Goal: Participate in discussion: Engage in conversation with other users on a specific topic

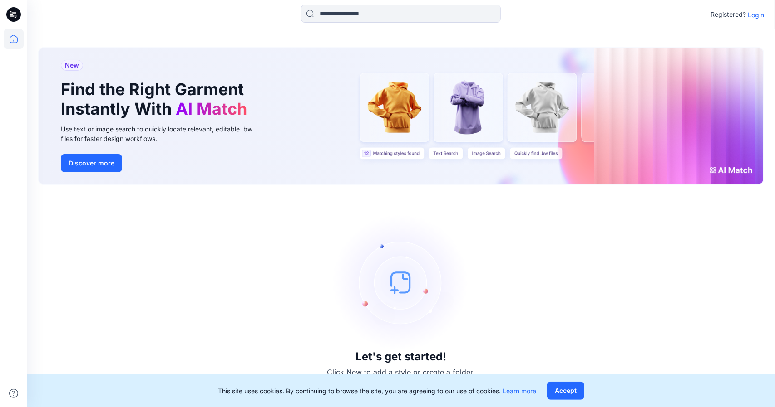
click at [760, 15] on p "Login" at bounding box center [755, 15] width 16 height 10
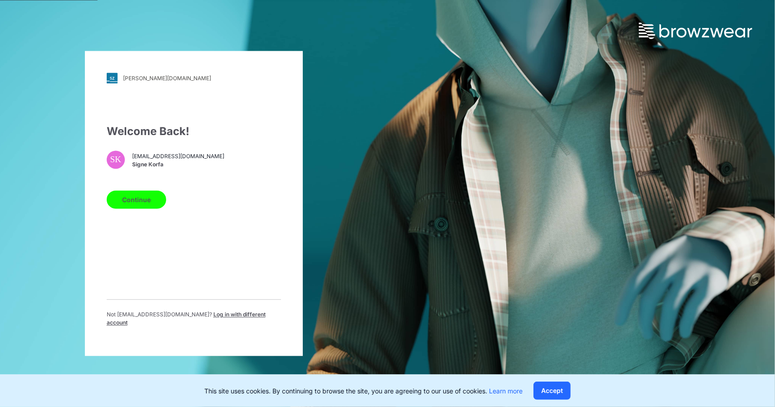
click at [157, 199] on button "Continue" at bounding box center [136, 200] width 59 height 18
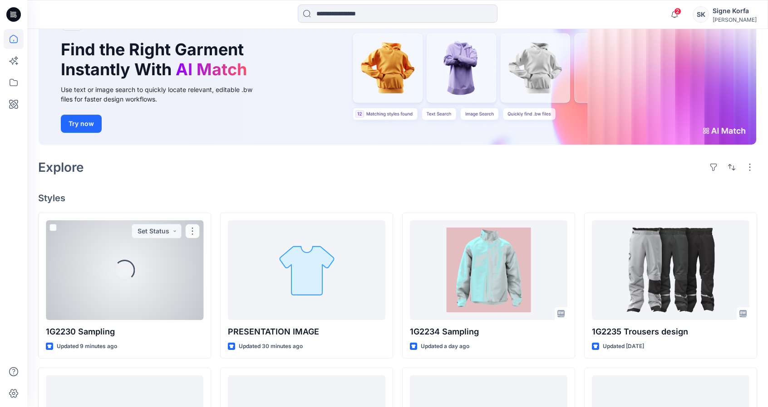
scroll to position [91, 0]
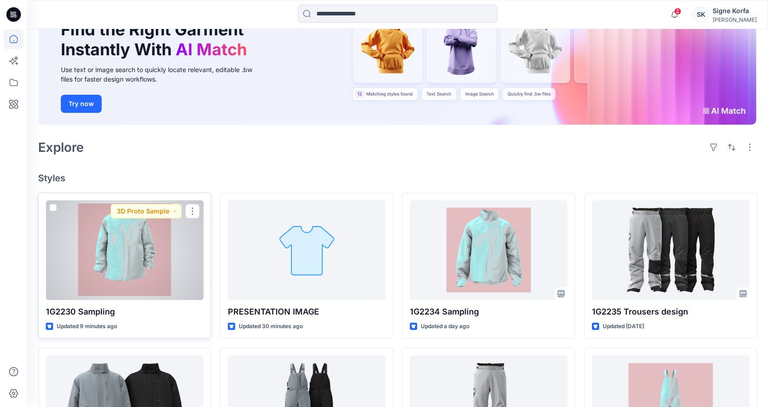
click at [165, 274] on div at bounding box center [124, 251] width 157 height 100
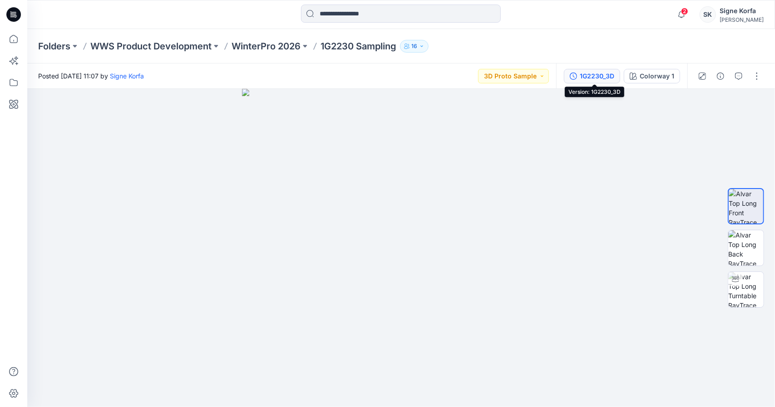
click at [586, 81] on div "1G2230_3D" at bounding box center [596, 76] width 34 height 10
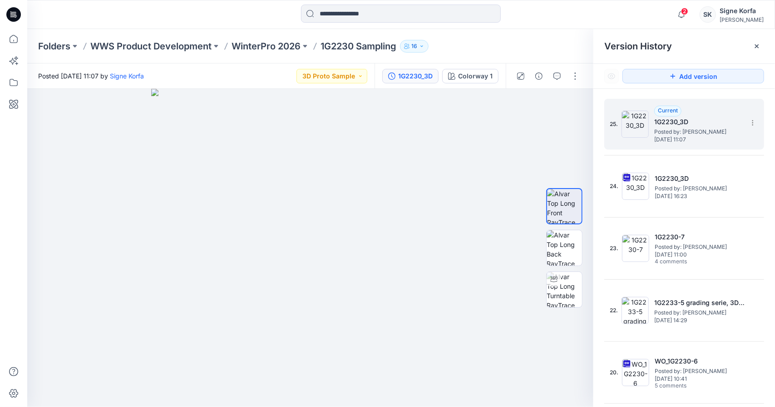
click at [733, 118] on h5 "1G2230_3D" at bounding box center [699, 122] width 91 height 11
click at [575, 78] on button "button" at bounding box center [575, 76] width 15 height 15
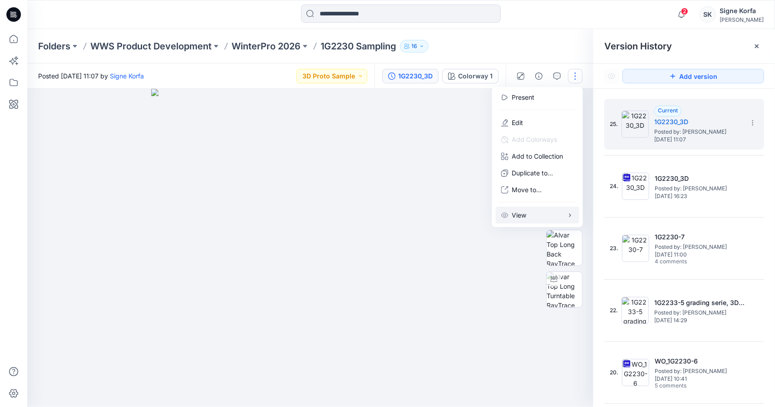
click at [556, 217] on button "View" at bounding box center [537, 215] width 83 height 17
click at [506, 265] on div at bounding box center [310, 248] width 566 height 319
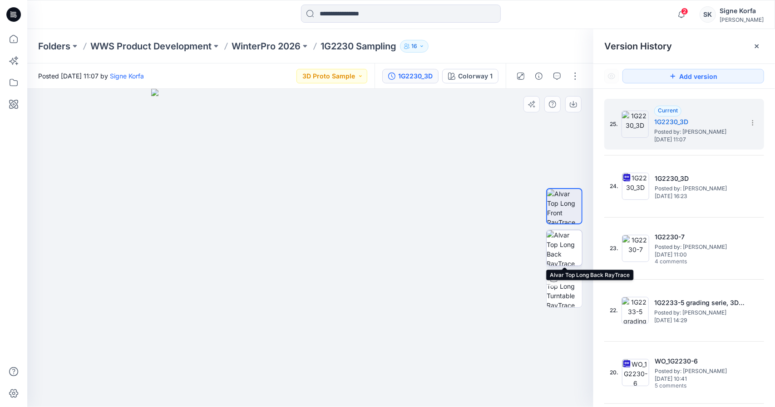
click at [570, 244] on img at bounding box center [563, 248] width 35 height 35
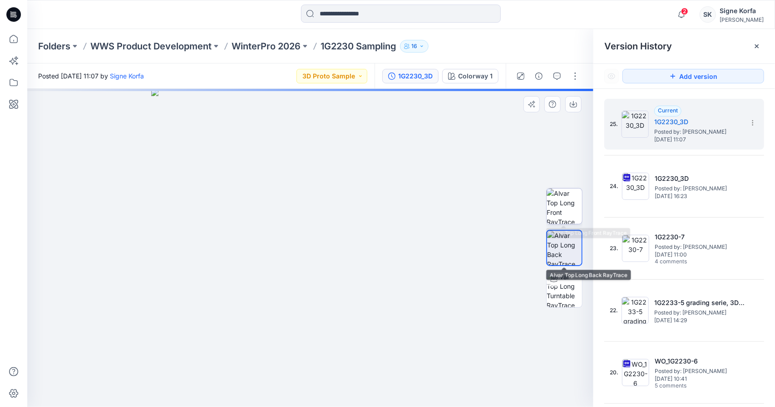
click at [570, 205] on img at bounding box center [563, 206] width 35 height 35
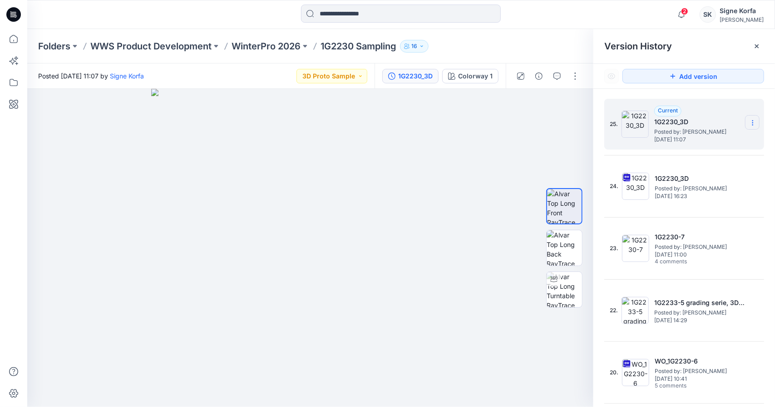
click at [749, 122] on icon at bounding box center [752, 122] width 7 height 7
click at [707, 180] on span "Delete Version" at bounding box center [689, 181] width 43 height 11
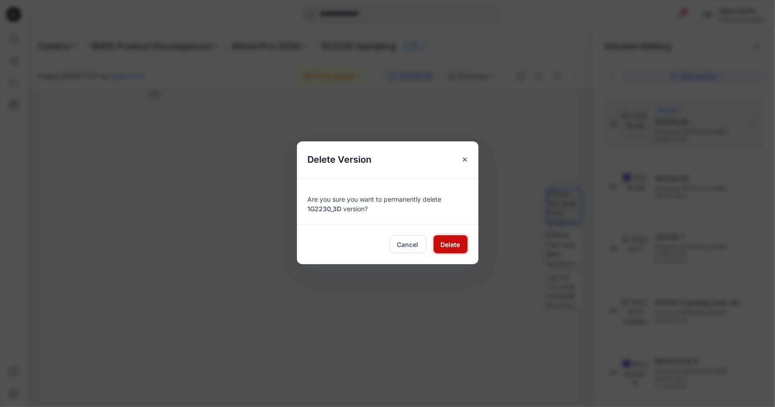
click at [452, 245] on span "Delete" at bounding box center [451, 245] width 20 height 10
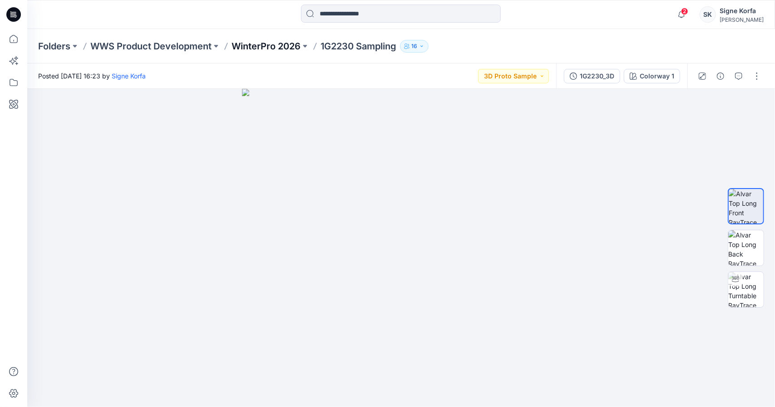
click at [292, 49] on p "WinterPro 2026" at bounding box center [265, 46] width 69 height 13
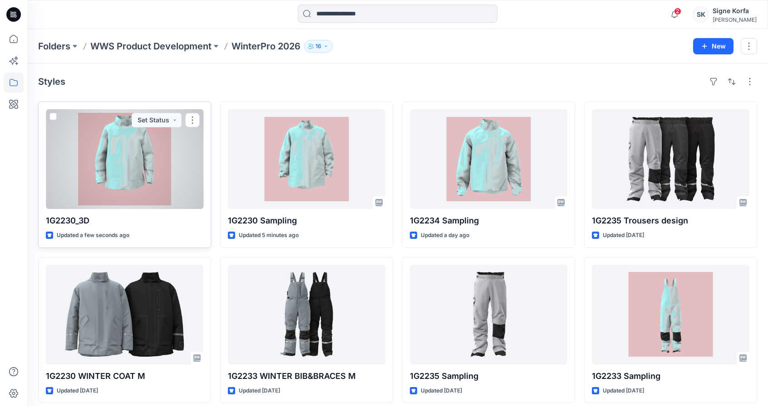
click at [158, 149] on div at bounding box center [124, 159] width 157 height 100
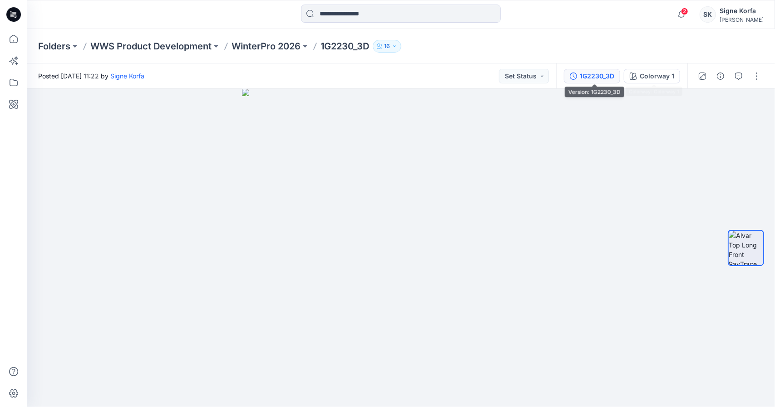
click at [599, 77] on div "1G2230_3D" at bounding box center [596, 76] width 34 height 10
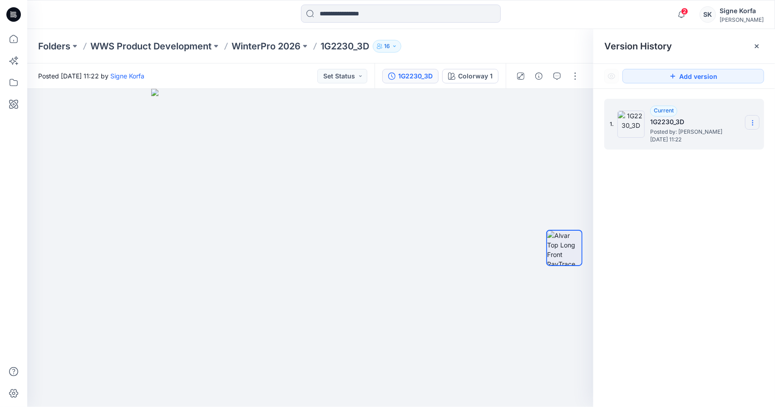
click at [753, 125] on icon at bounding box center [752, 122] width 7 height 7
click at [545, 76] on button "button" at bounding box center [538, 76] width 15 height 15
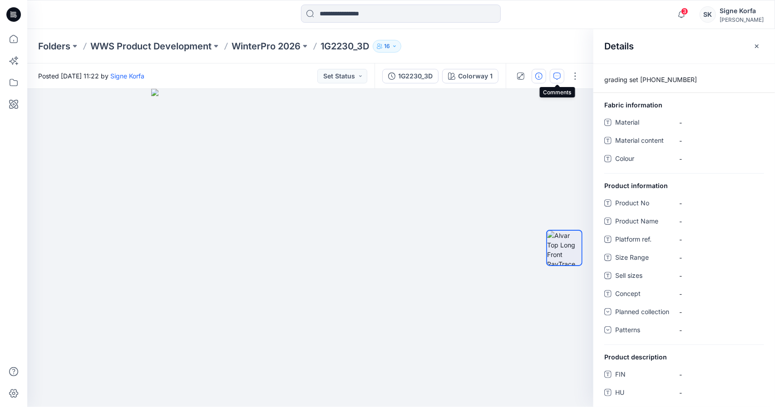
click at [552, 74] on button "button" at bounding box center [557, 76] width 15 height 15
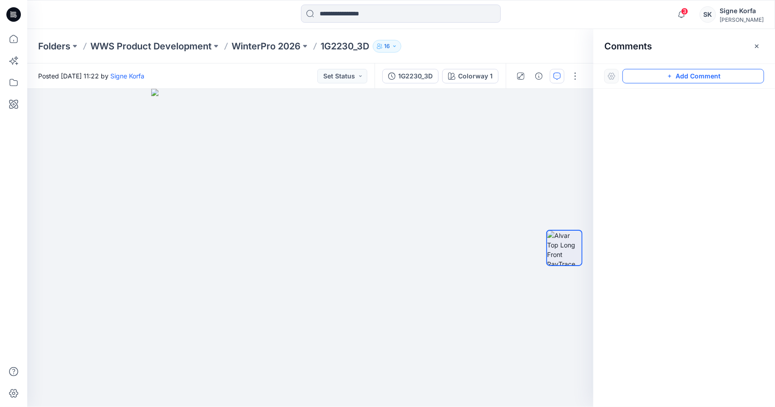
click at [695, 77] on button "Add Comment" at bounding box center [693, 76] width 142 height 15
click at [677, 110] on div at bounding box center [684, 231] width 182 height 285
click at [411, 146] on div "1" at bounding box center [310, 248] width 566 height 319
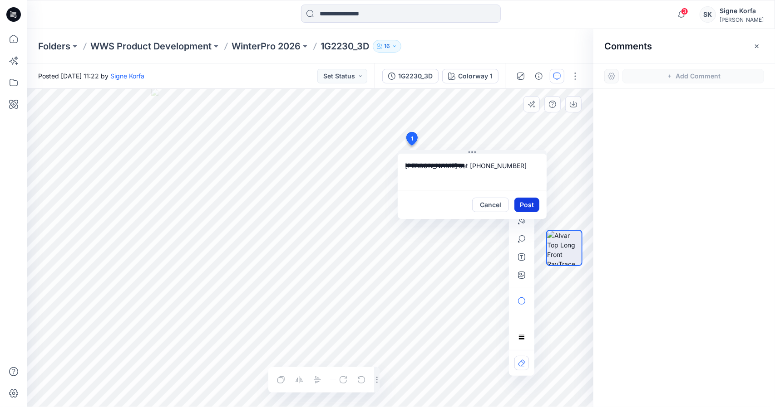
type textarea "**********"
click at [527, 202] on button "Post" at bounding box center [526, 205] width 25 height 15
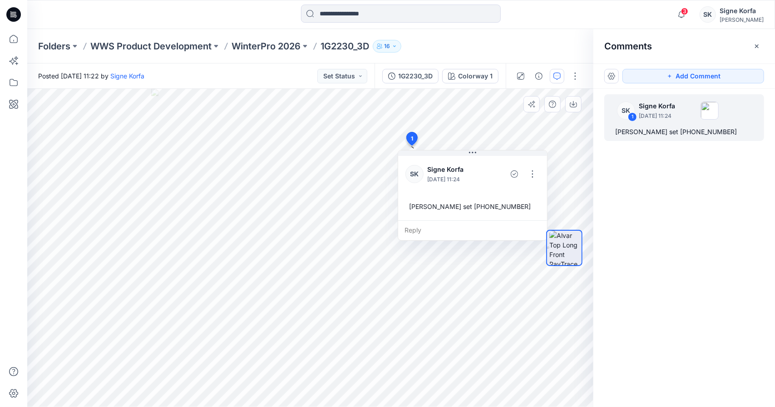
click at [711, 178] on div "SK 1 Signe Korfa October 07, 2025 11:24 Garding set 44-50-52-60-66" at bounding box center [684, 231] width 182 height 285
